Goal: Communication & Community: Answer question/provide support

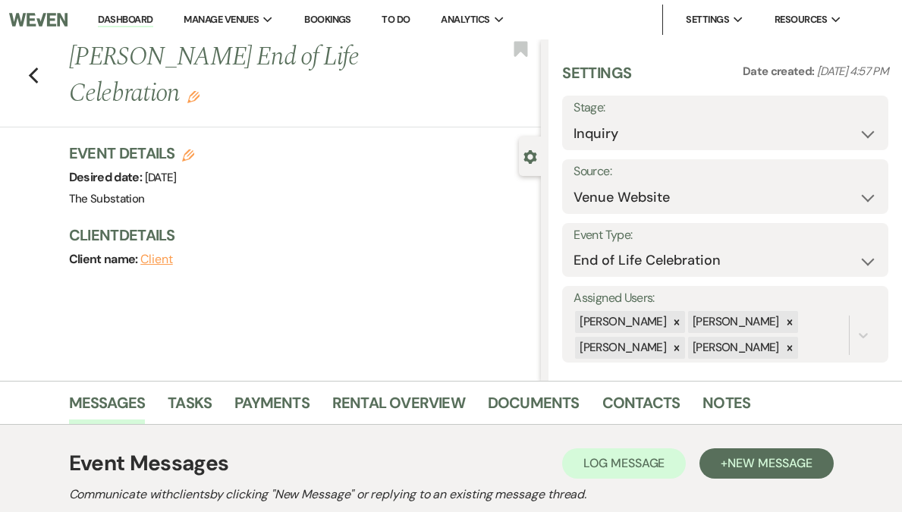
select select "5"
select select "14"
click at [790, 323] on icon at bounding box center [790, 322] width 11 height 11
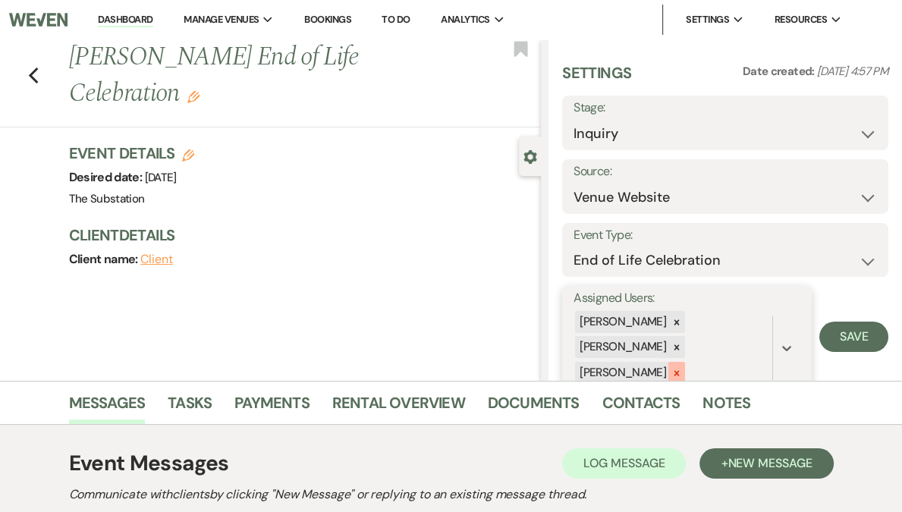
click at [680, 372] on icon at bounding box center [677, 372] width 5 height 5
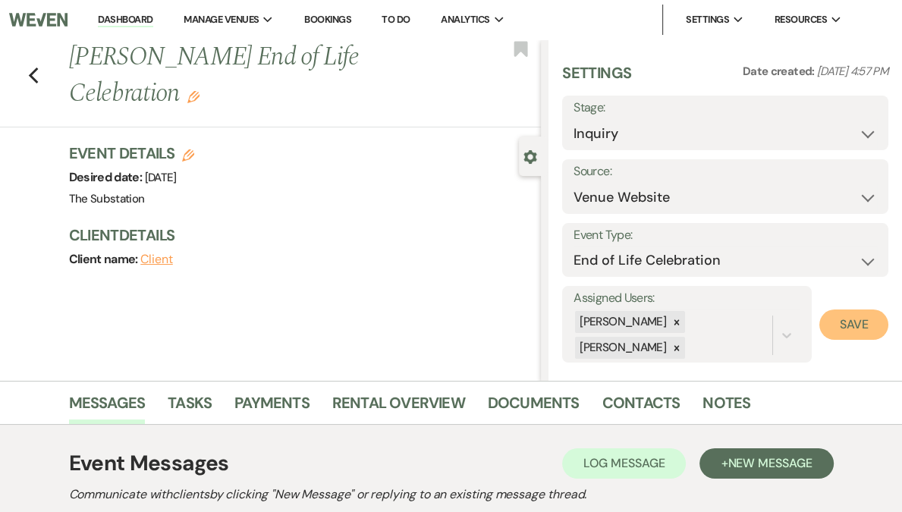
click at [843, 326] on button "Save" at bounding box center [853, 325] width 69 height 30
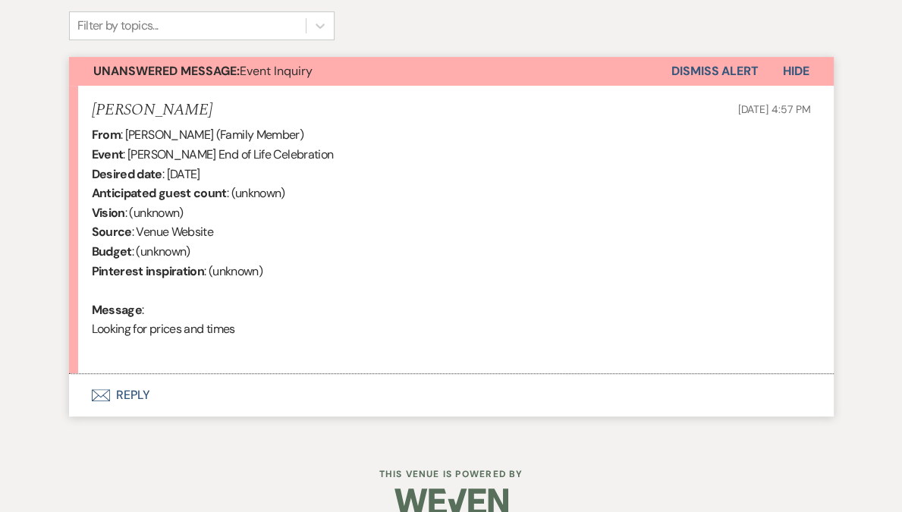
scroll to position [532, 0]
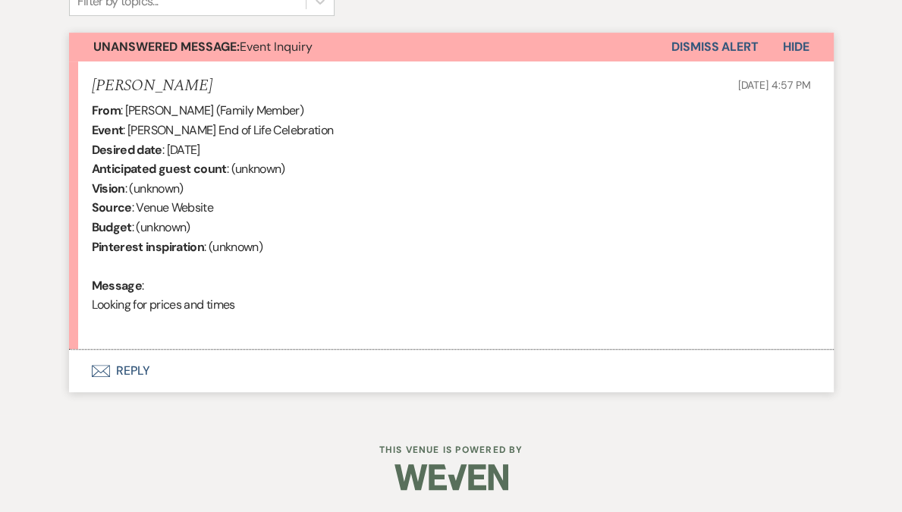
click at [131, 376] on button "Envelope Reply" at bounding box center [451, 371] width 765 height 42
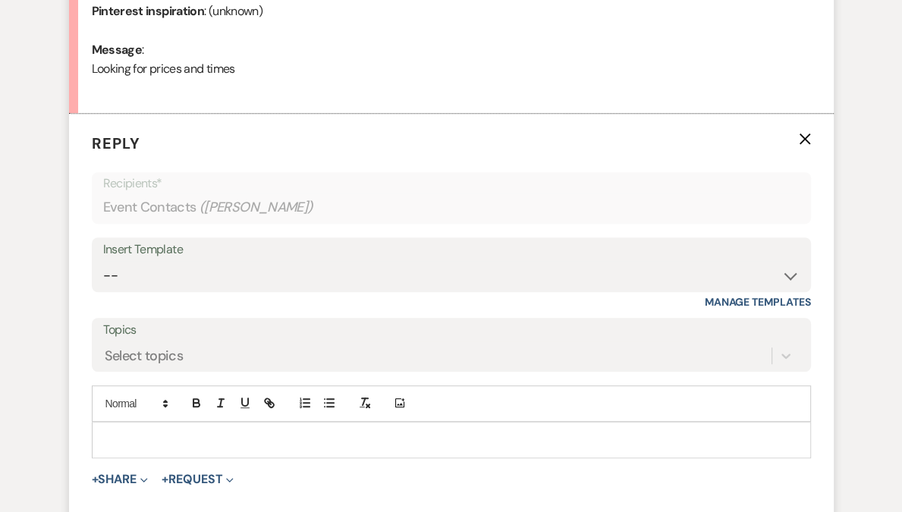
scroll to position [850, 0]
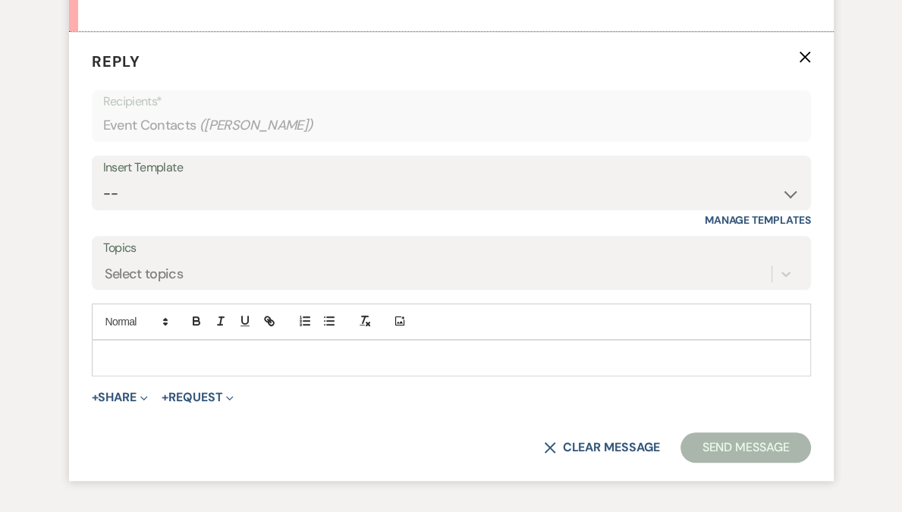
click at [186, 213] on div "Insert Template -- Weven Planning Portal Introduction (Booked Events) Follow Up…" at bounding box center [451, 191] width 719 height 71
click at [187, 200] on select "-- Weven Planning Portal Introduction (Booked Events) Follow Up Contract (Pre-B…" at bounding box center [451, 194] width 697 height 30
select select "4505"
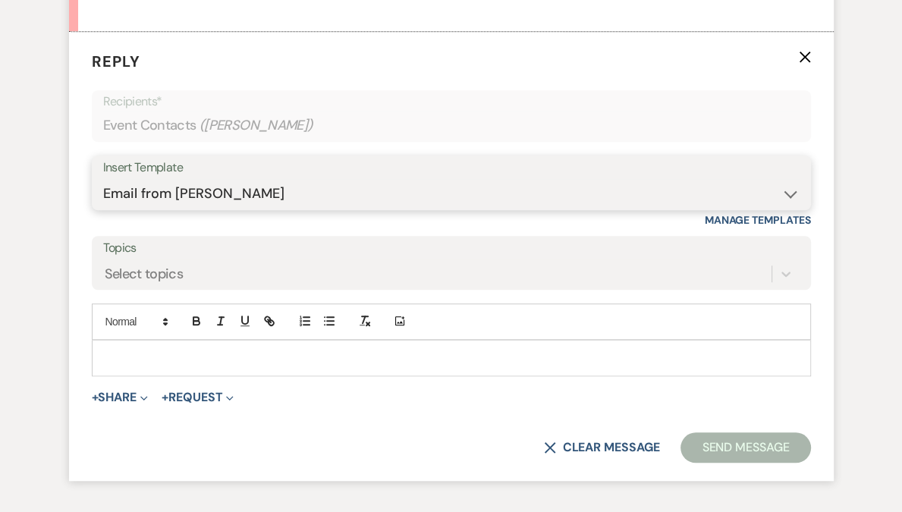
click at [103, 179] on select "-- Weven Planning Portal Introduction (Booked Events) Follow Up Contract (Pre-B…" at bounding box center [451, 194] width 697 height 30
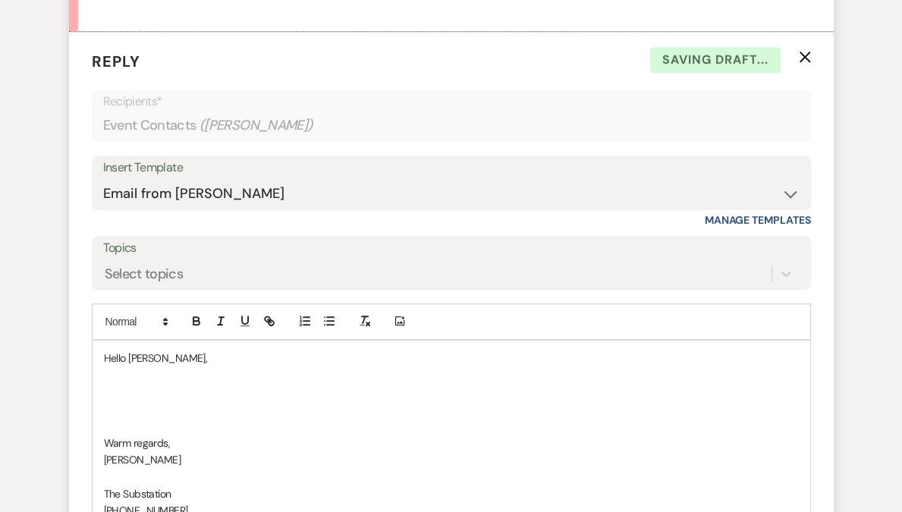
click at [138, 397] on p at bounding box center [451, 392] width 695 height 17
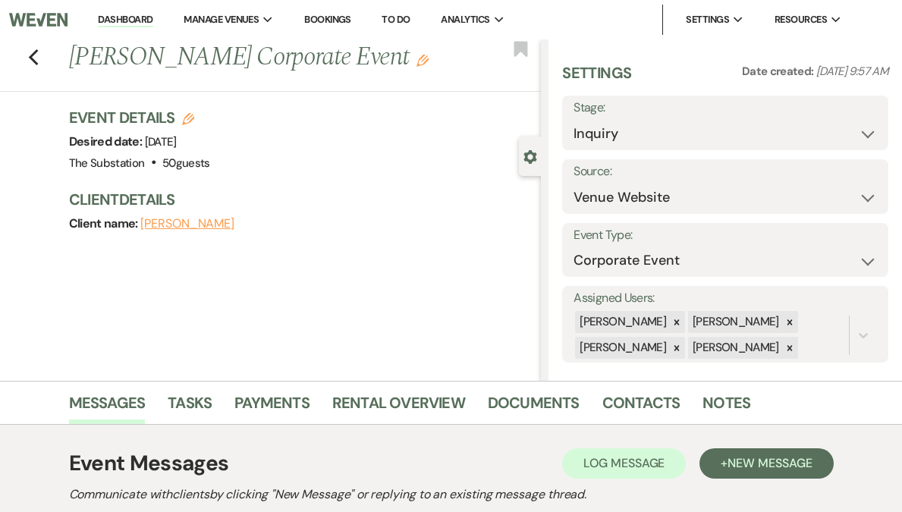
select select "5"
select select "9"
